Goal: Find contact information: Obtain details needed to contact an individual or organization

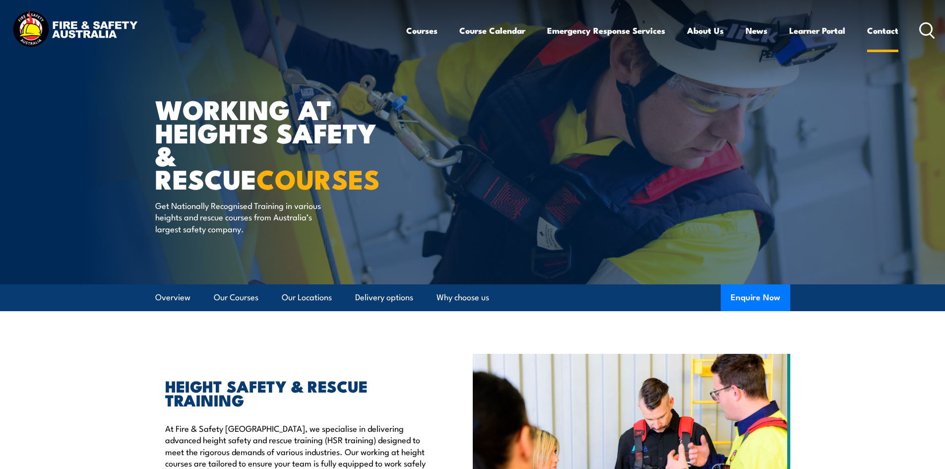
click at [881, 30] on link "Contact" at bounding box center [882, 30] width 31 height 26
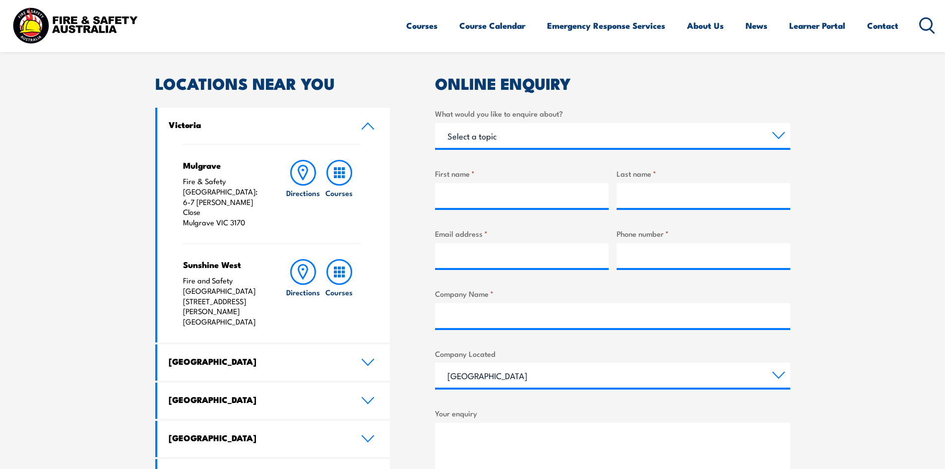
scroll to position [297, 0]
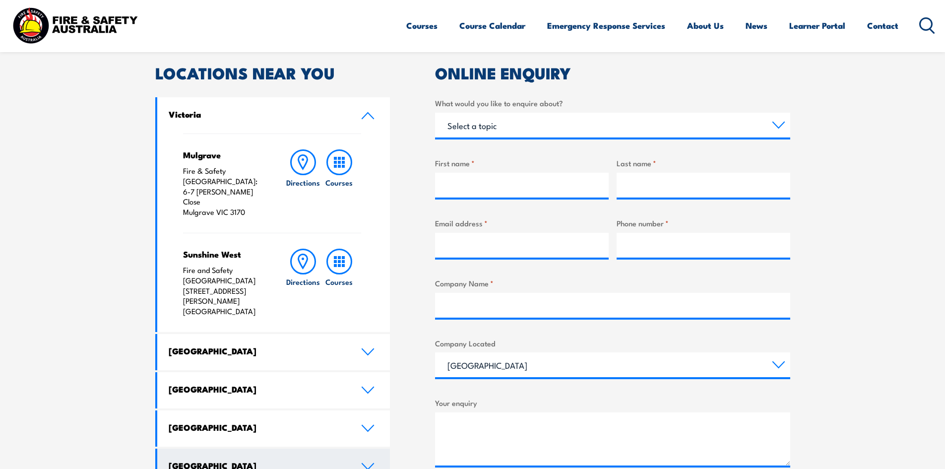
click at [314, 460] on h4 "[GEOGRAPHIC_DATA]" at bounding box center [258, 465] width 178 height 11
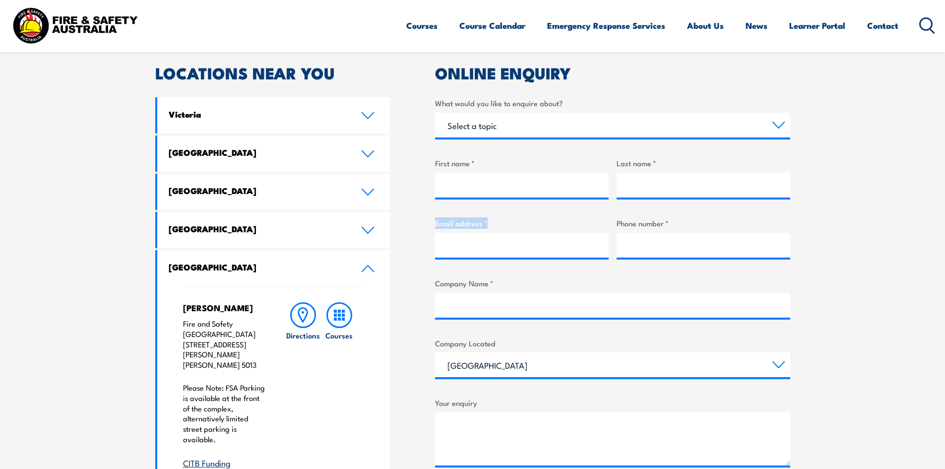
drag, startPoint x: 435, startPoint y: 225, endPoint x: 486, endPoint y: 232, distance: 52.1
click at [486, 232] on div "Email address *" at bounding box center [522, 237] width 174 height 40
click at [466, 222] on label "Email address *" at bounding box center [522, 222] width 174 height 11
click at [466, 233] on input "Email address *" at bounding box center [522, 245] width 174 height 25
